Goal: Transaction & Acquisition: Purchase product/service

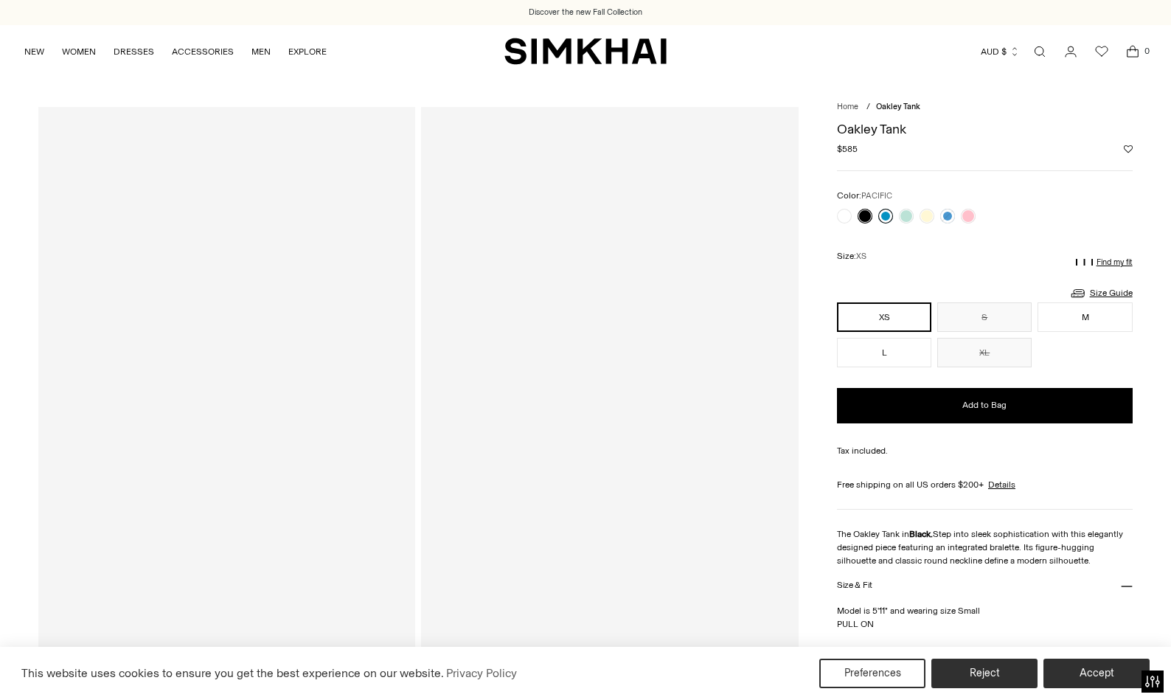
click at [888, 215] on link at bounding box center [885, 216] width 15 height 15
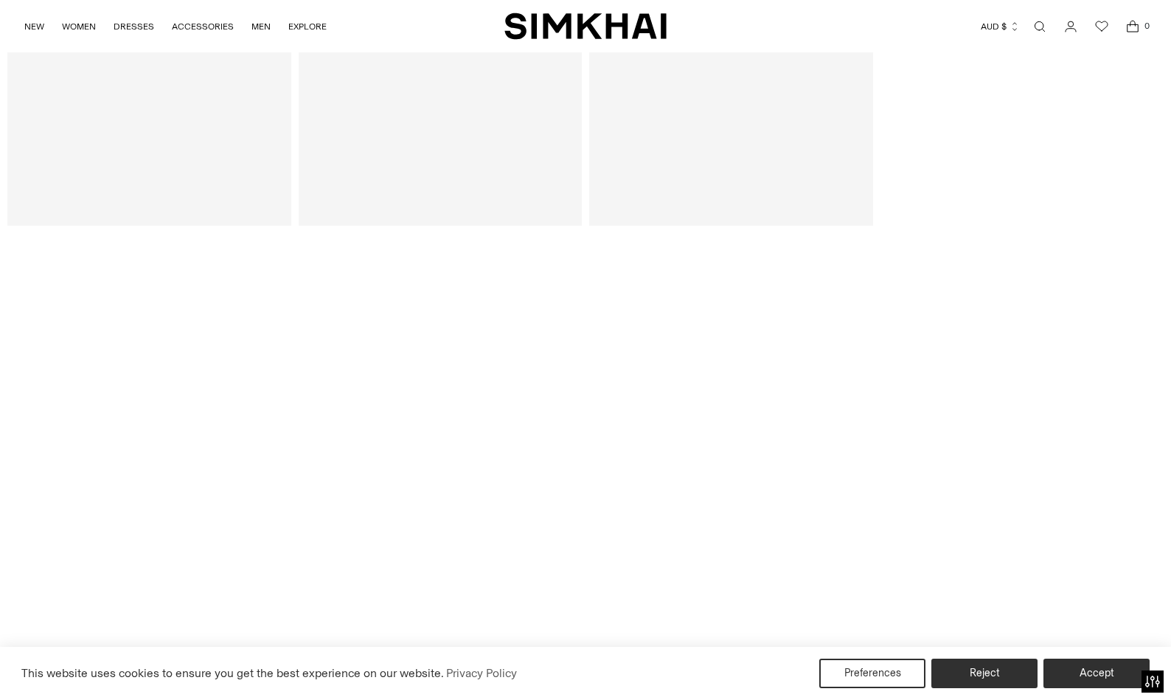
scroll to position [3048, 0]
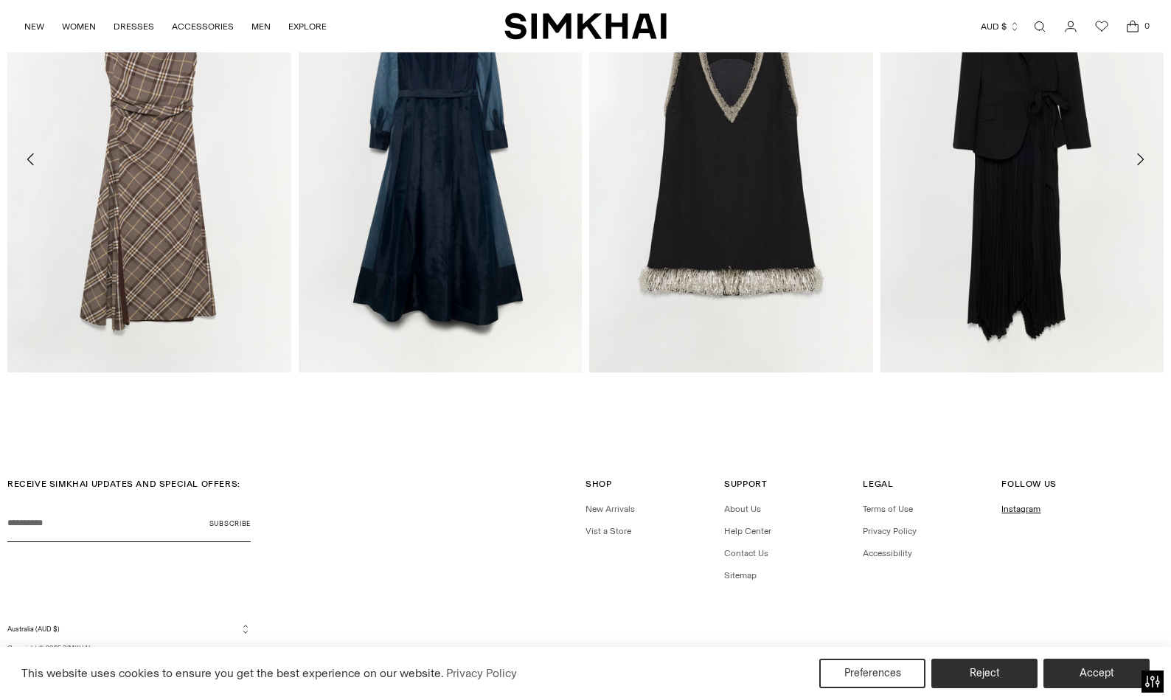
click at [1008, 506] on link "Instagram" at bounding box center [1020, 509] width 39 height 10
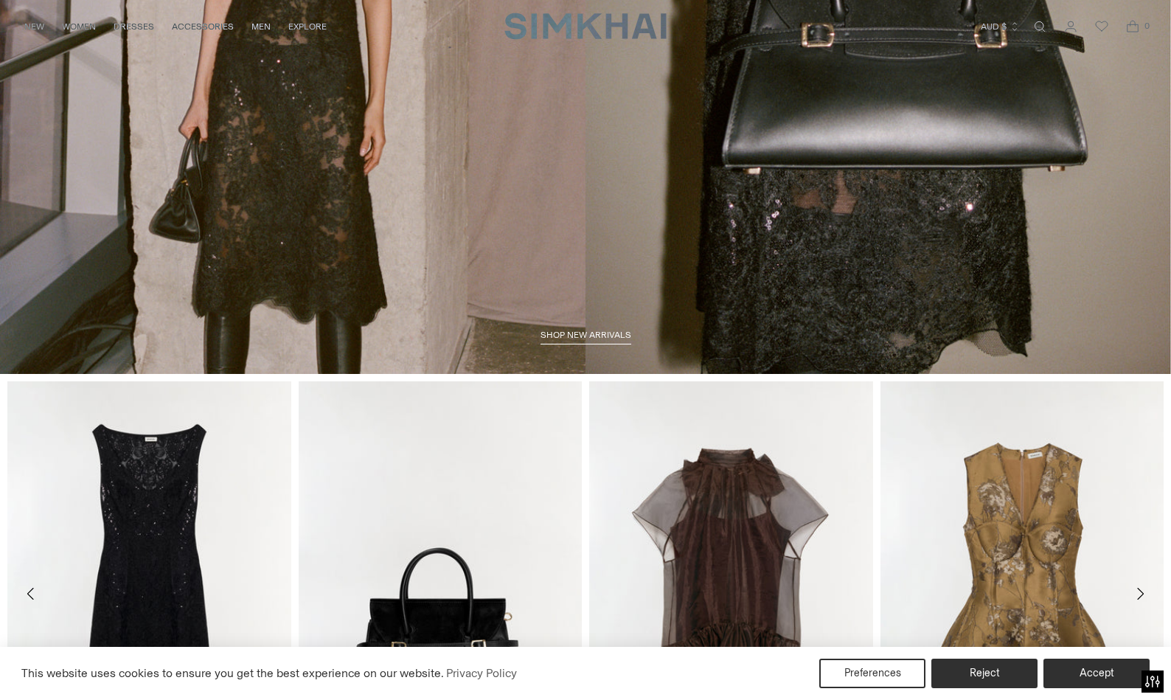
scroll to position [432, 0]
